Goal: Transaction & Acquisition: Subscribe to service/newsletter

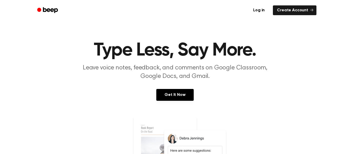
click at [91, 74] on p "Leave voice notes, feedback, and comments on Google Classroom, Google Docs, and…" at bounding box center [175, 72] width 197 height 17
click at [181, 91] on link "Get It Now" at bounding box center [174, 95] width 37 height 12
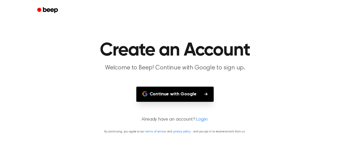
click at [181, 91] on button "Continue with Google" at bounding box center [175, 93] width 78 height 15
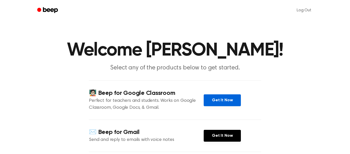
click at [219, 100] on link "Get It Now" at bounding box center [222, 100] width 37 height 12
click at [229, 97] on link "Get It Now" at bounding box center [222, 100] width 37 height 12
